Goal: Book appointment/travel/reservation

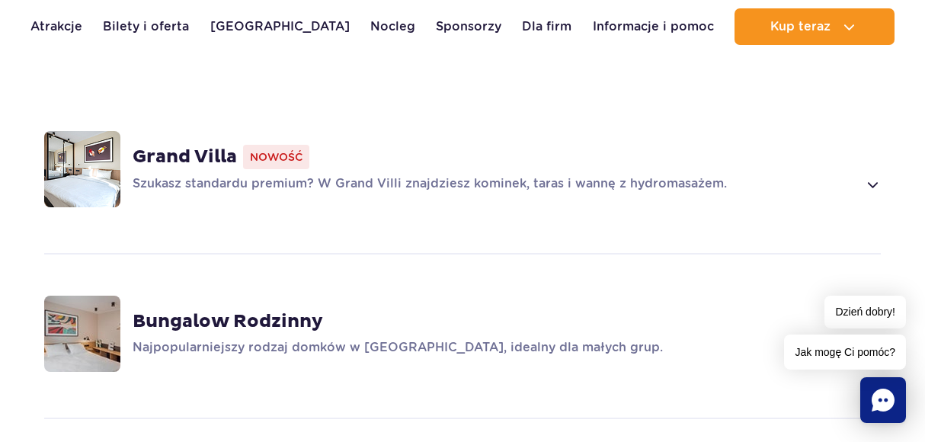
scroll to position [1073, 0]
click at [175, 148] on div "Grand Villa Nowość Szukasz standardu premium? W Grand Villi znajdziesz kominek,…" at bounding box center [507, 168] width 748 height 49
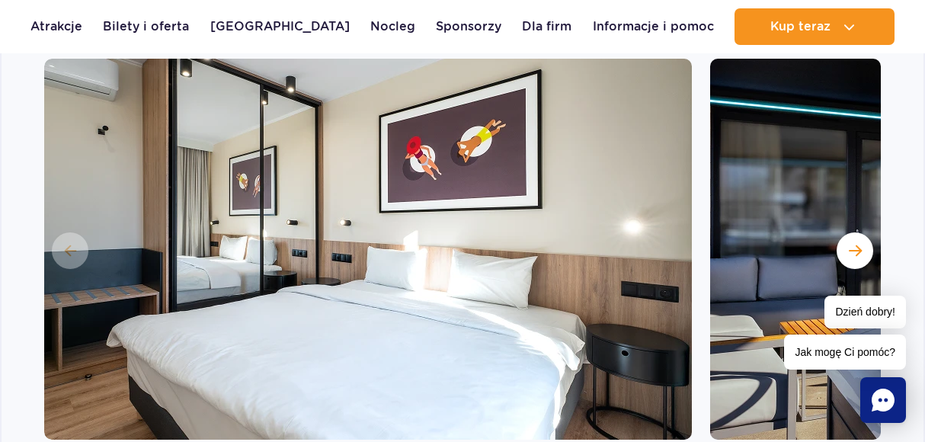
scroll to position [1296, 0]
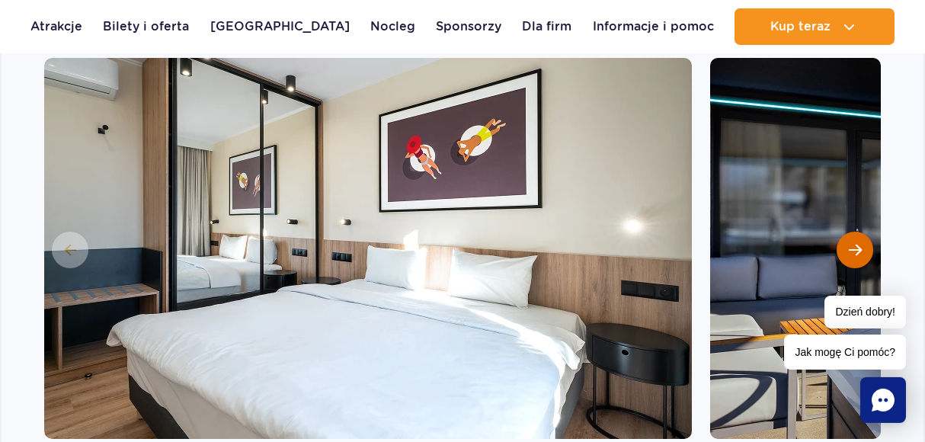
click at [851, 243] on span "Następny slajd" at bounding box center [855, 250] width 13 height 14
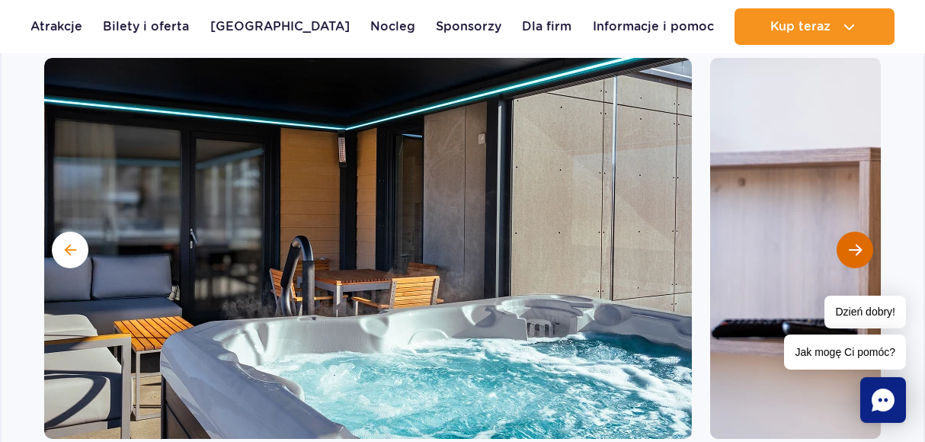
click at [851, 243] on span "Następny slajd" at bounding box center [855, 250] width 13 height 14
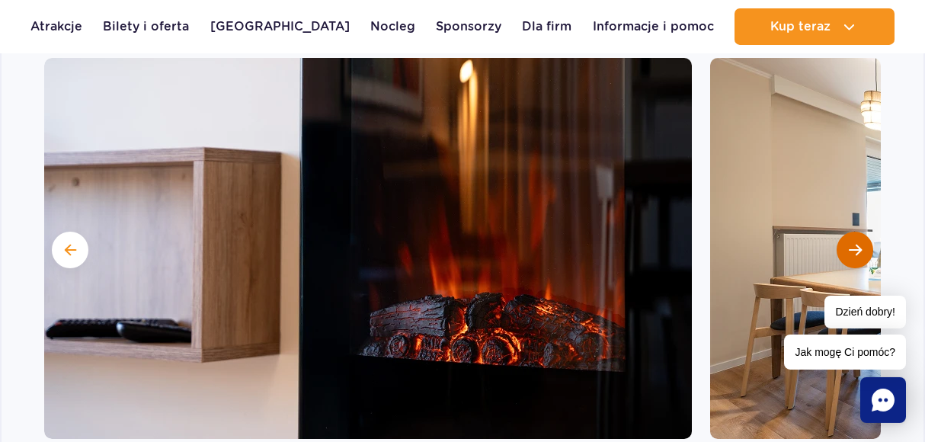
click at [851, 243] on span "Następny slajd" at bounding box center [855, 250] width 13 height 14
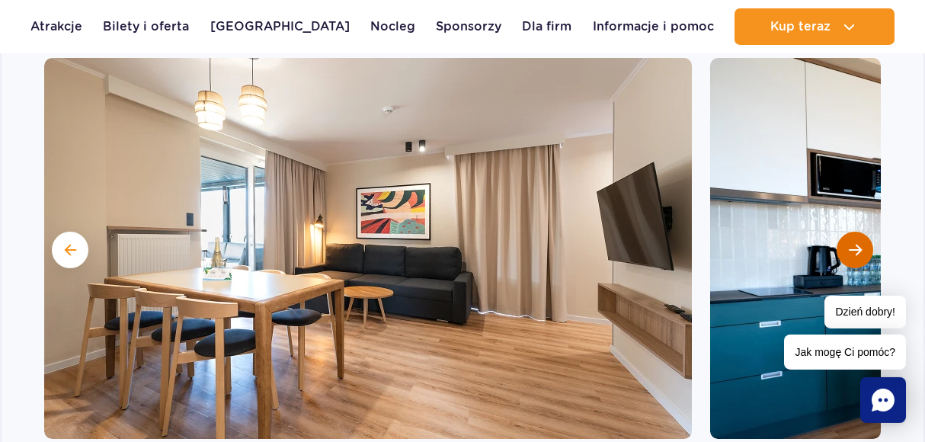
click at [851, 243] on span "Następny slajd" at bounding box center [855, 250] width 13 height 14
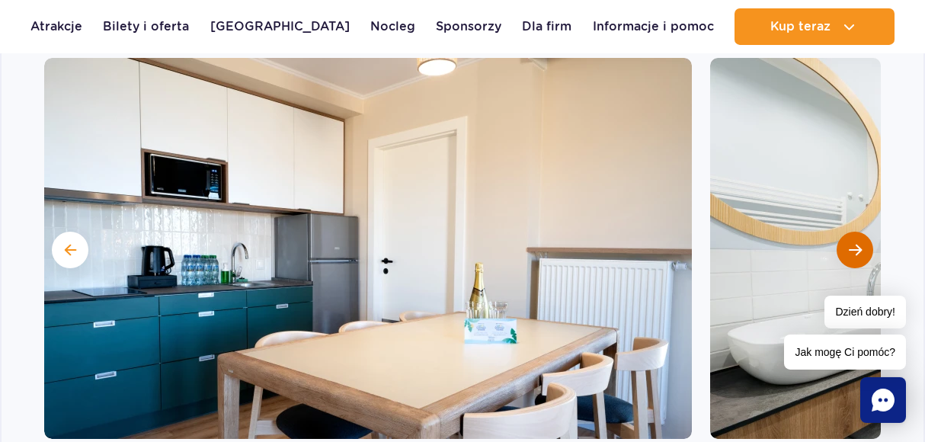
click at [851, 243] on span "Następny slajd" at bounding box center [855, 250] width 13 height 14
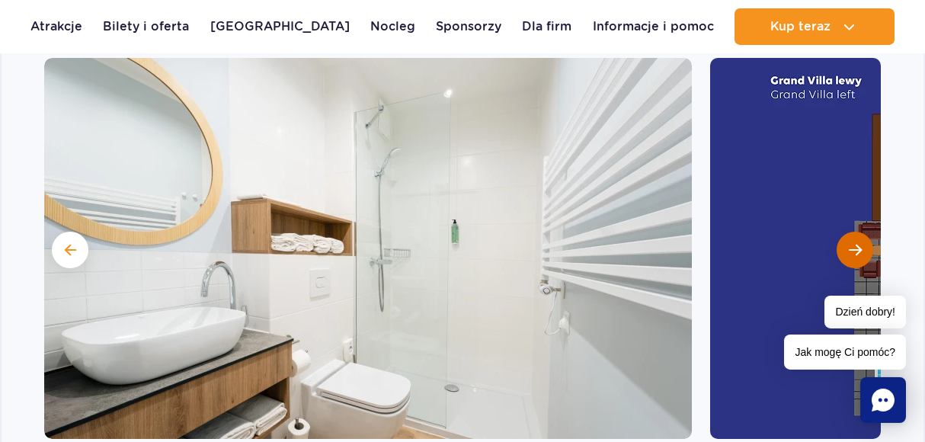
click at [851, 243] on span "Następny slajd" at bounding box center [855, 250] width 13 height 14
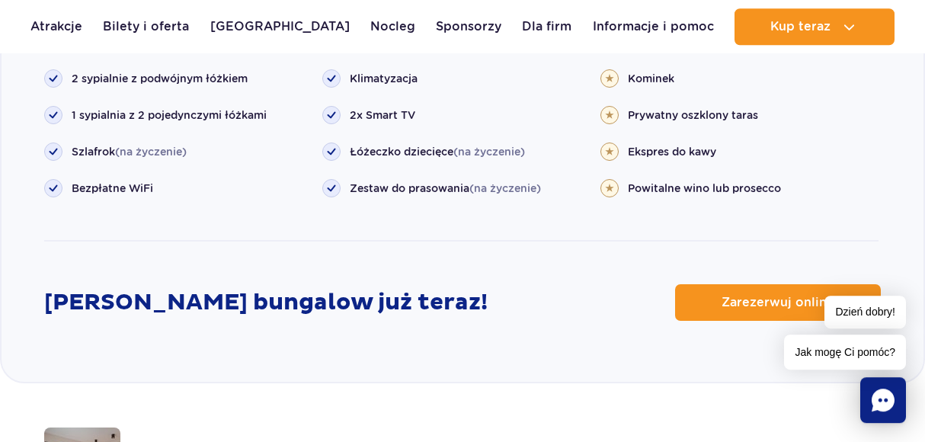
scroll to position [1846, 0]
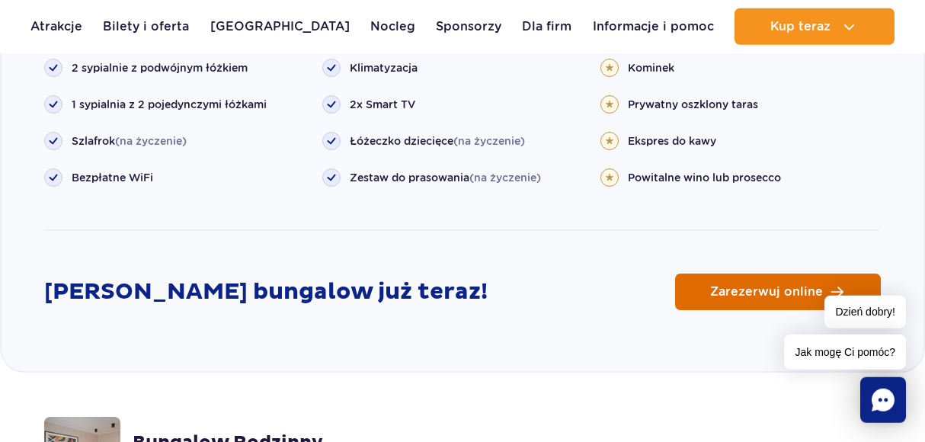
click at [757, 280] on link "Zarezerwuj online" at bounding box center [778, 292] width 206 height 37
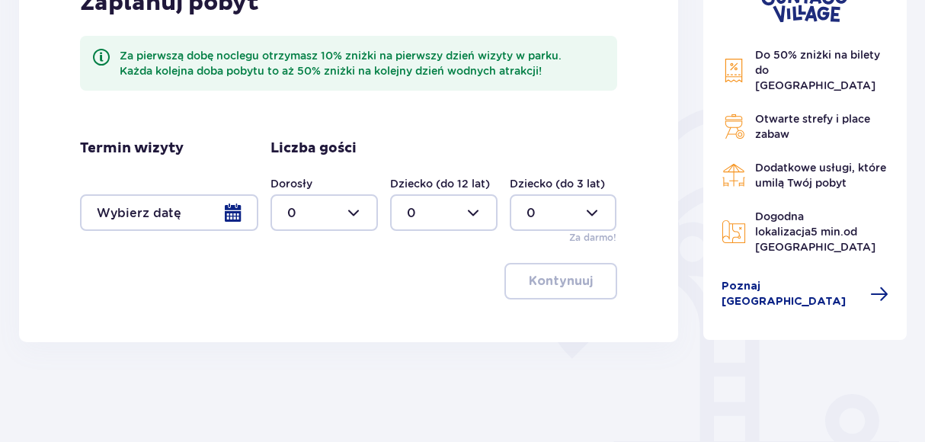
scroll to position [273, 0]
click at [173, 204] on div at bounding box center [169, 212] width 178 height 37
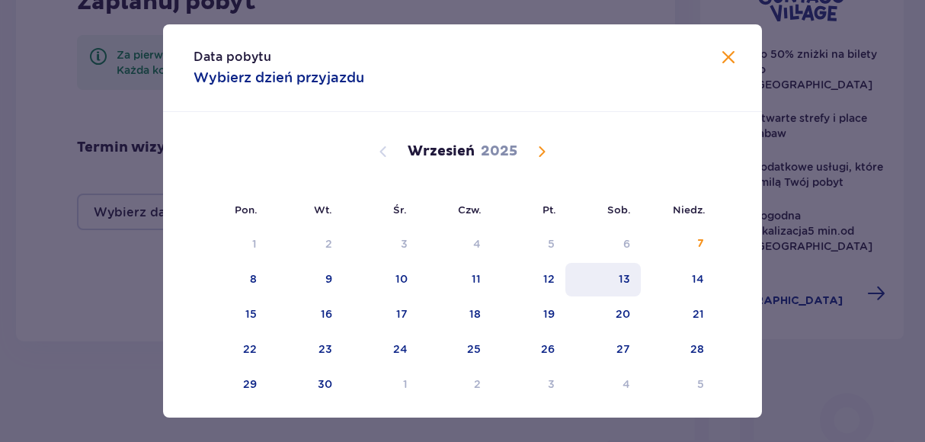
click at [632, 280] on div "13" at bounding box center [603, 280] width 75 height 34
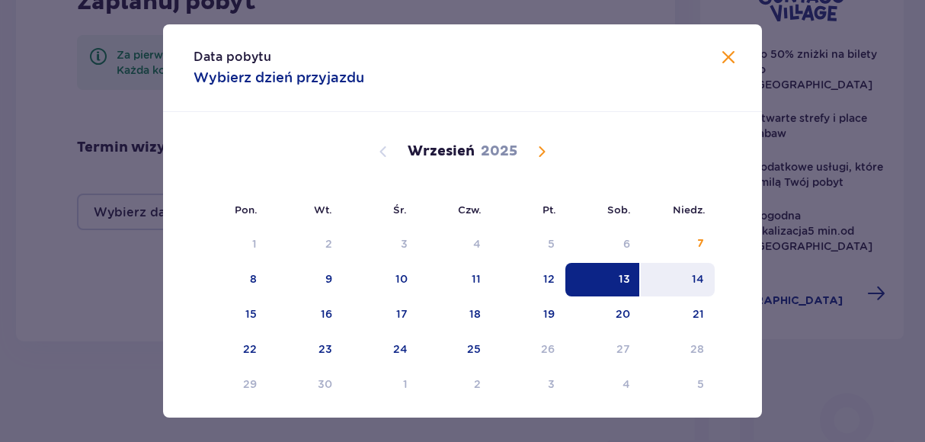
click at [691, 287] on div "14" at bounding box center [678, 280] width 74 height 34
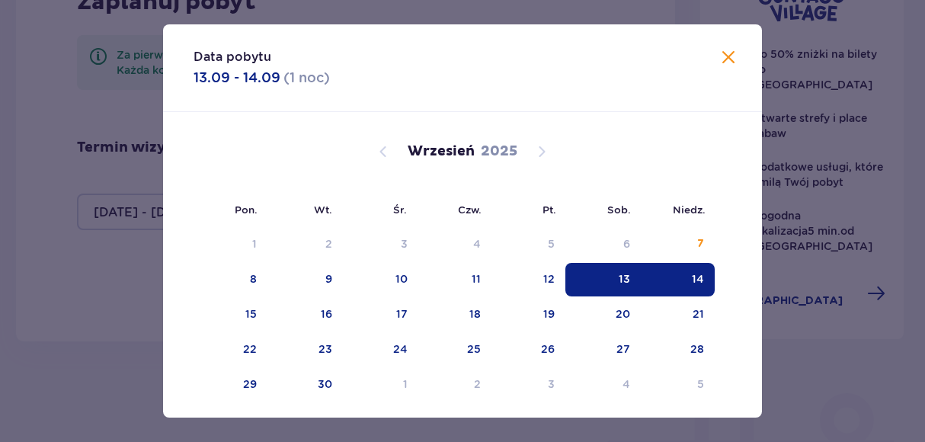
type input "13.09.25 - 14.09.25"
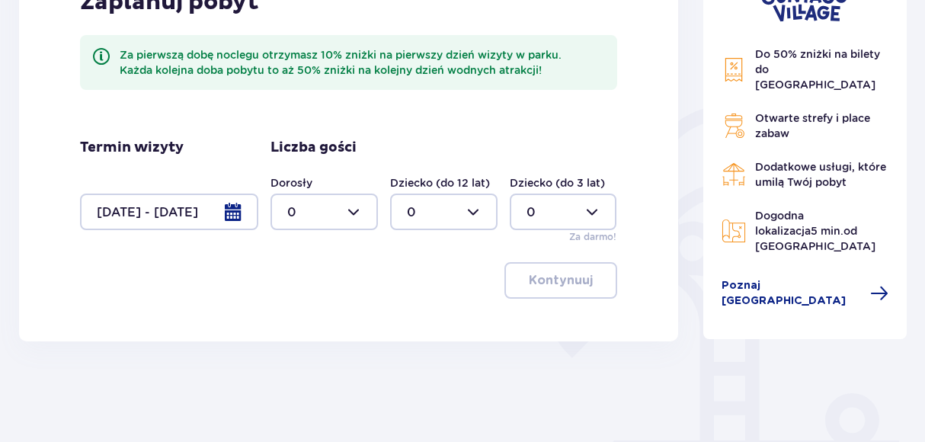
click at [347, 213] on div at bounding box center [324, 212] width 107 height 37
click at [313, 325] on div "2" at bounding box center [324, 322] width 74 height 17
type input "2"
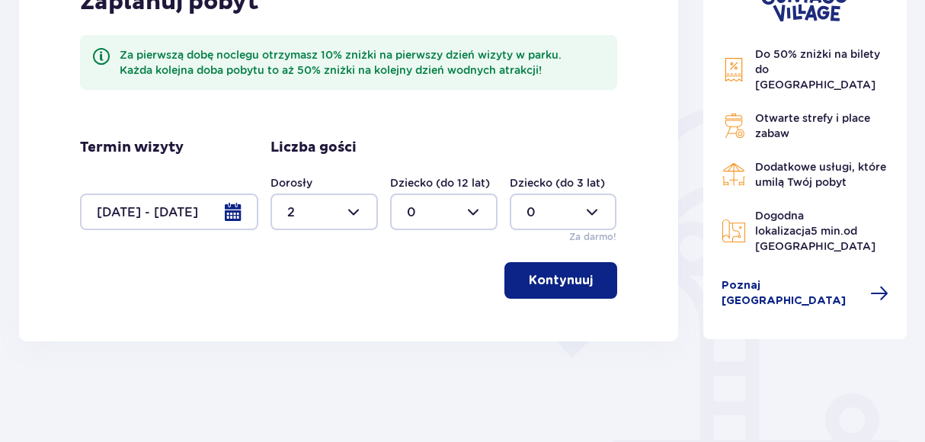
click at [552, 280] on p "Kontynuuj" at bounding box center [561, 280] width 64 height 17
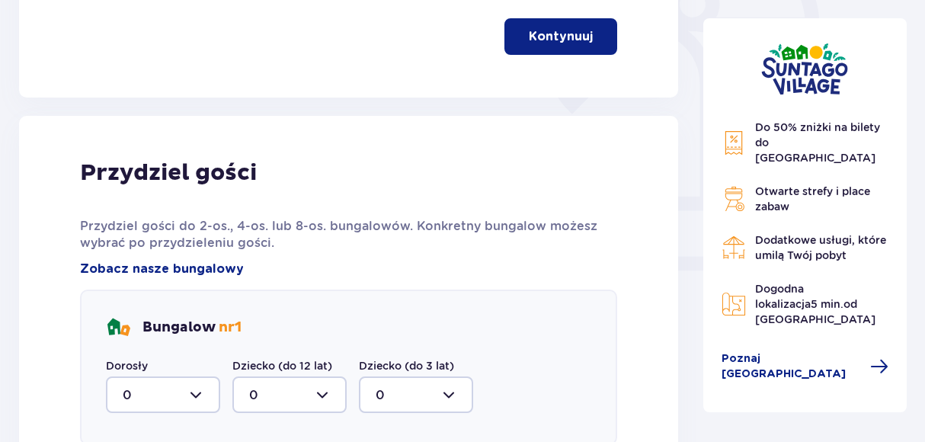
scroll to position [515, 0]
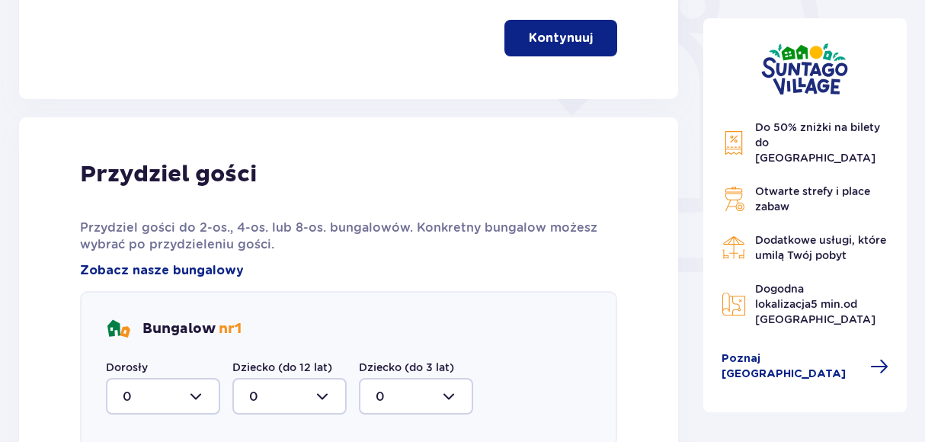
click at [172, 394] on div at bounding box center [163, 396] width 114 height 37
click at [178, 354] on div "2" at bounding box center [163, 349] width 81 height 17
type input "2"
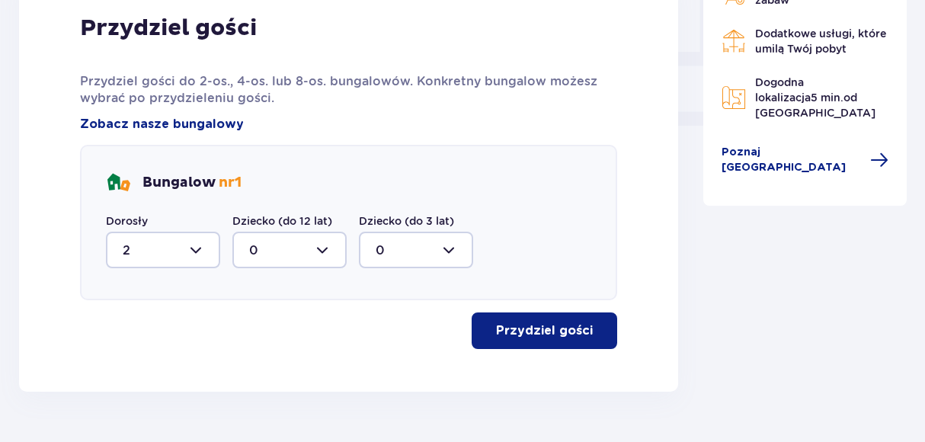
scroll to position [664, 0]
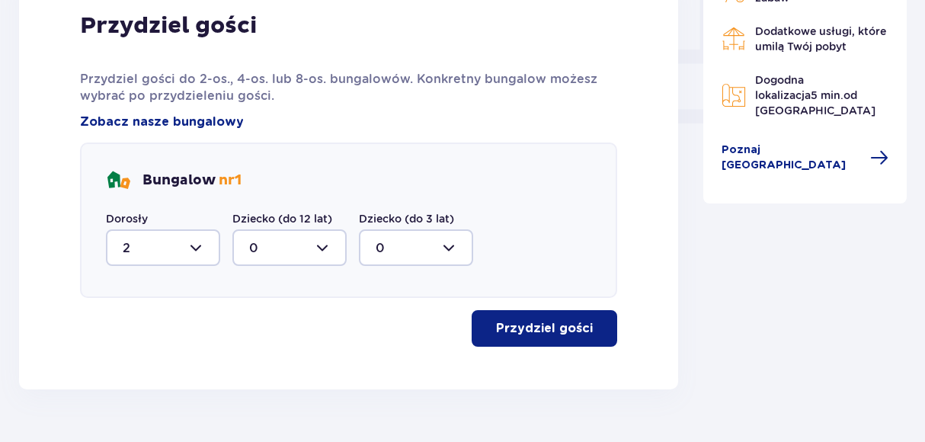
click at [484, 328] on button "Przydziel gości" at bounding box center [545, 328] width 146 height 37
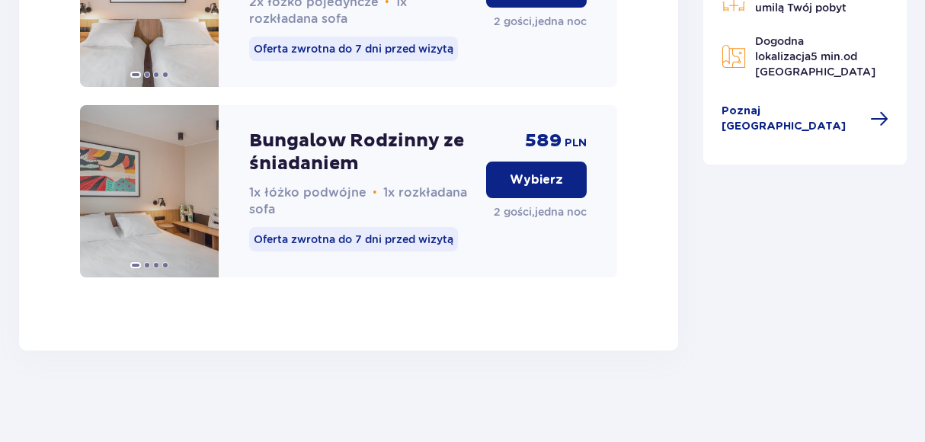
scroll to position [1710, 0]
click at [118, 246] on img at bounding box center [149, 191] width 139 height 172
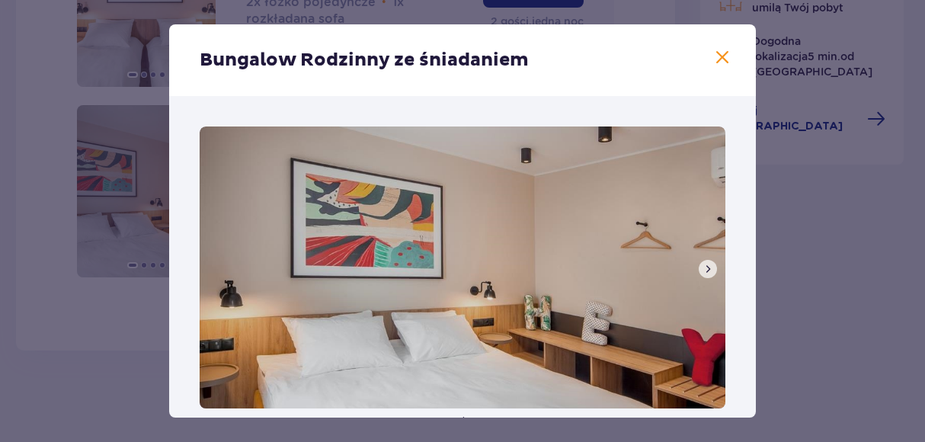
click at [707, 266] on span at bounding box center [708, 269] width 12 height 12
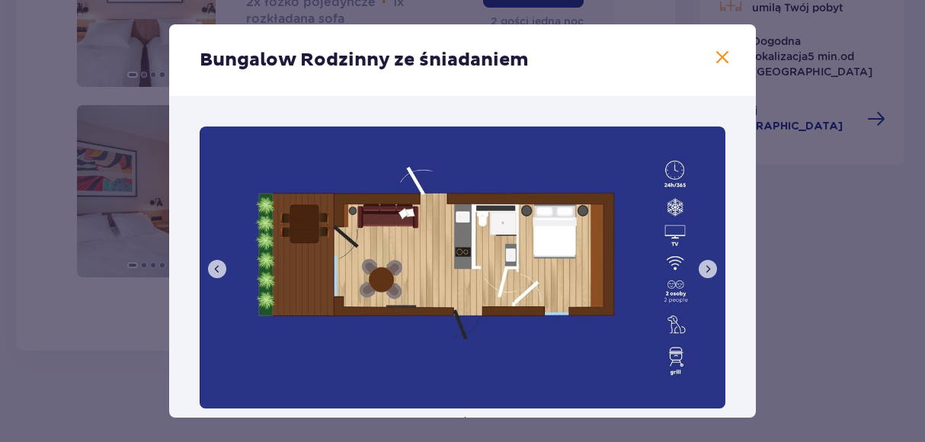
click at [707, 266] on span at bounding box center [708, 269] width 12 height 12
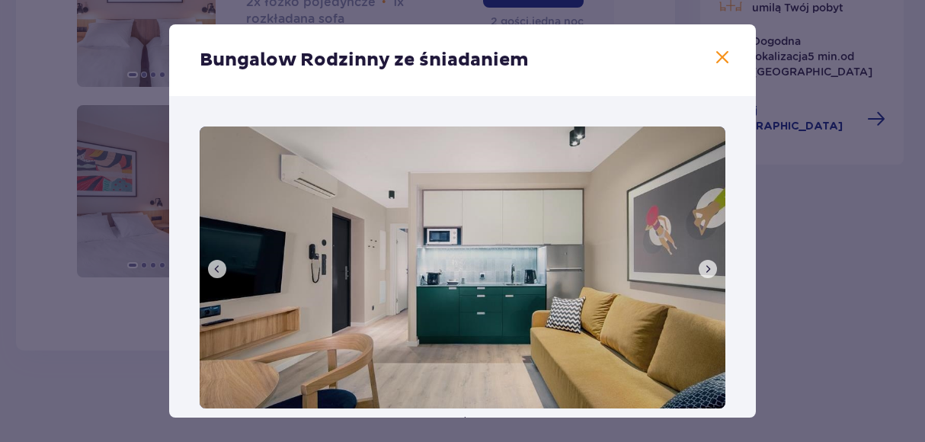
click at [723, 57] on span at bounding box center [722, 58] width 18 height 18
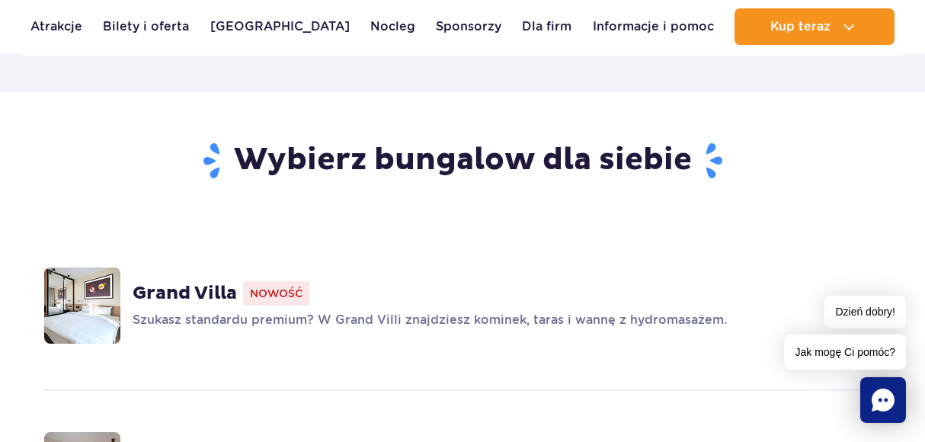
scroll to position [936, 0]
click at [155, 282] on strong "Grand Villa" at bounding box center [185, 293] width 104 height 23
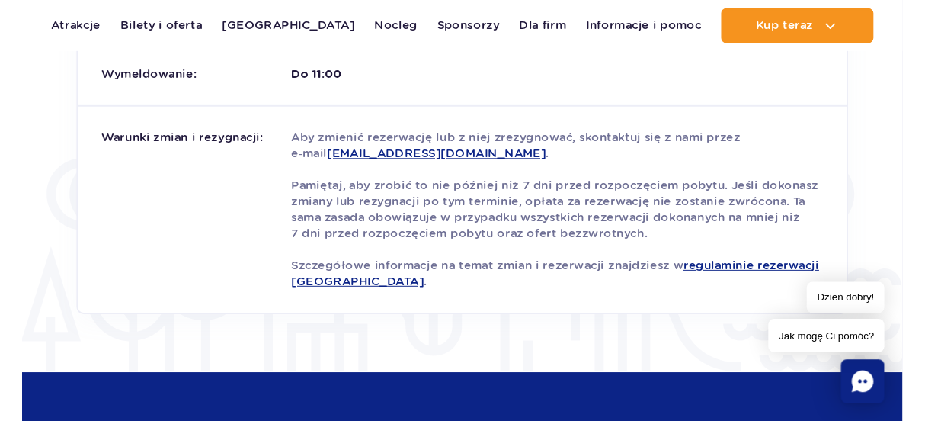
scroll to position [2892, 0]
